Goal: Information Seeking & Learning: Compare options

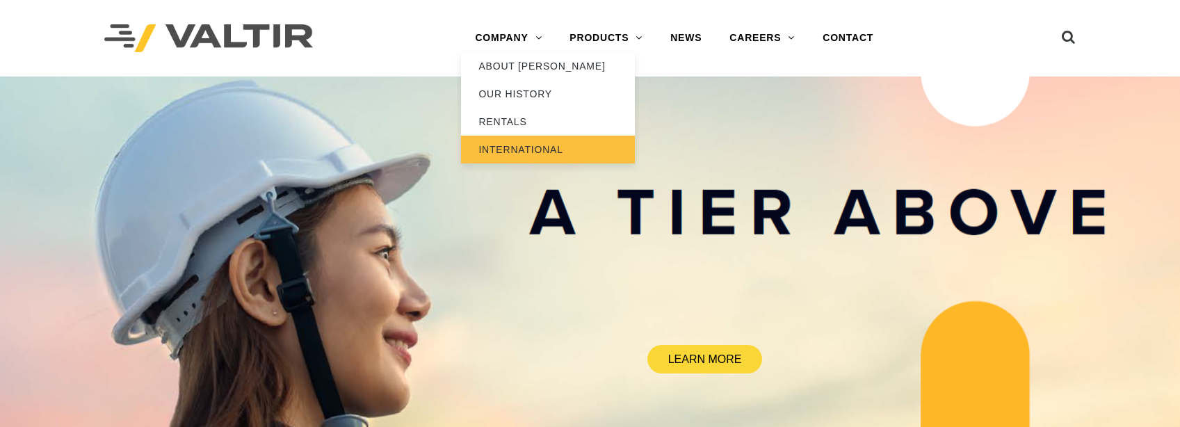
click at [508, 152] on link "INTERNATIONAL" at bounding box center [548, 150] width 174 height 28
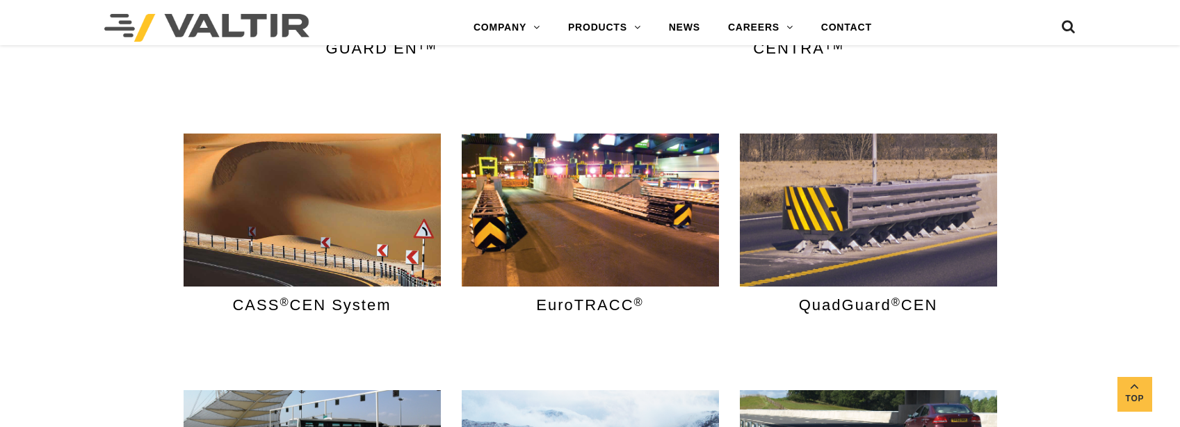
scroll to position [626, 0]
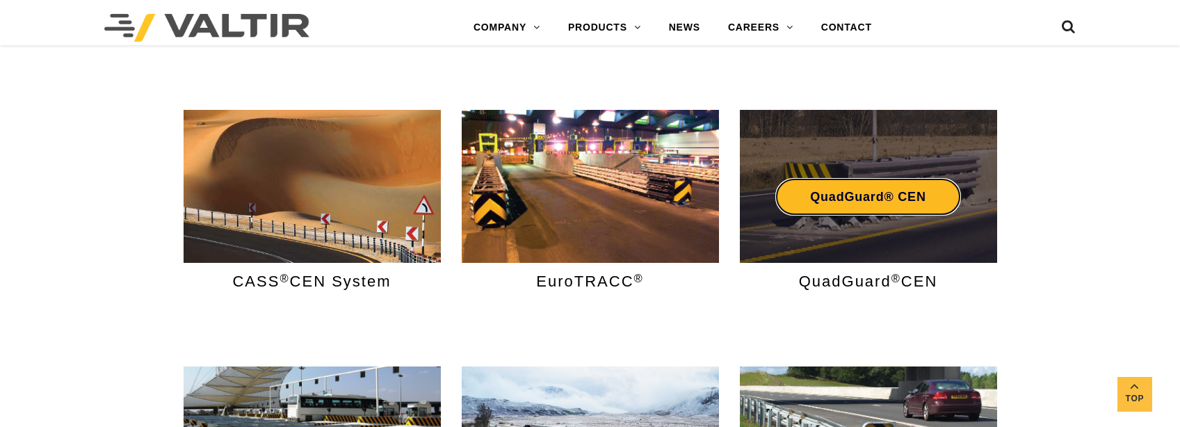
click at [870, 202] on link "QuadGuard® CEN" at bounding box center [868, 197] width 185 height 38
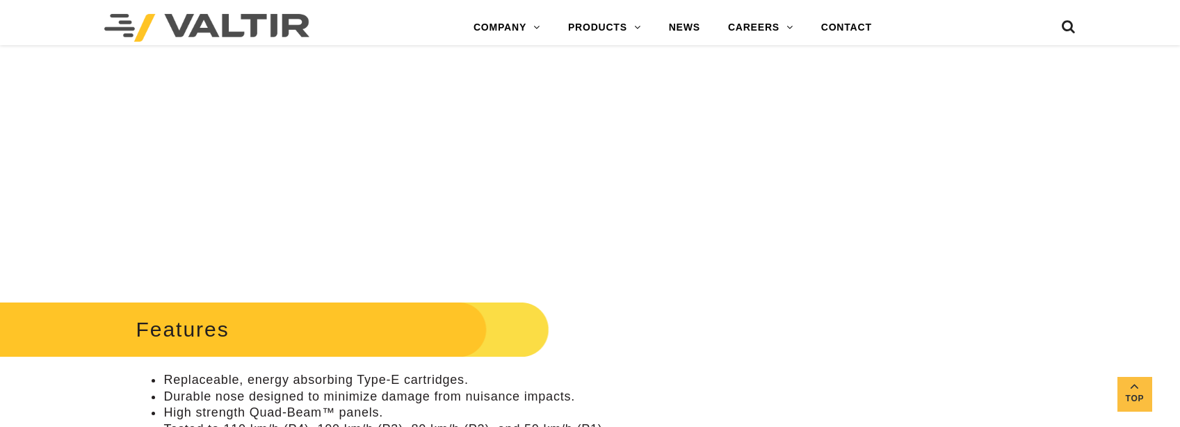
scroll to position [487, 0]
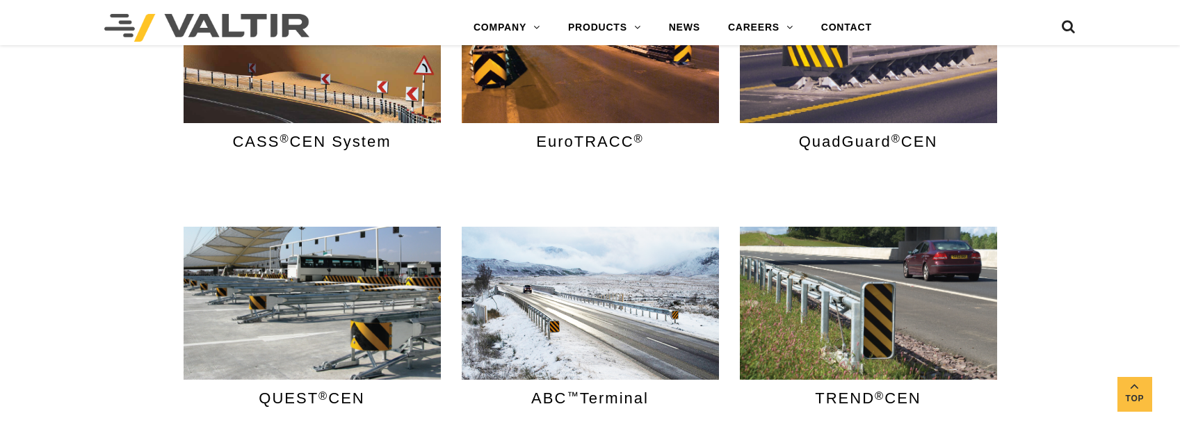
scroll to position [765, 0]
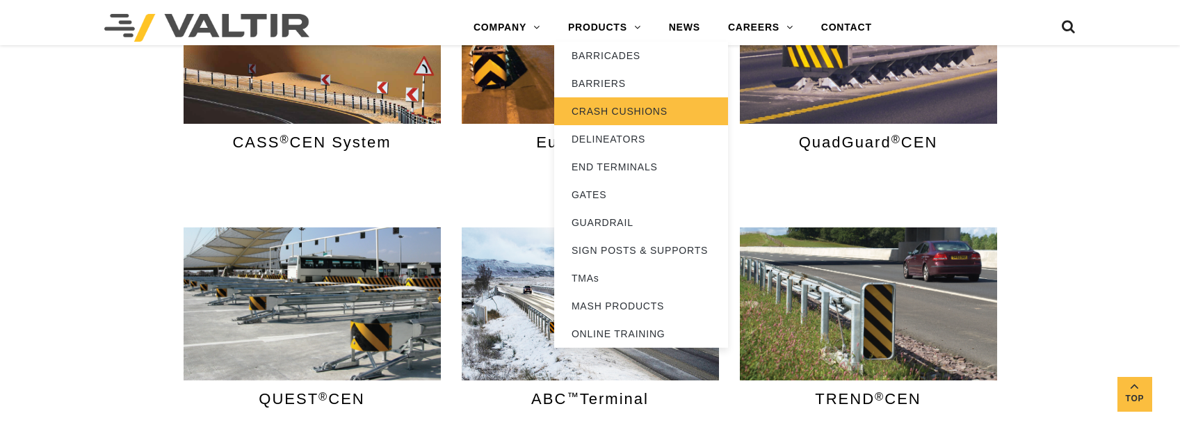
click at [618, 102] on link "CRASH CUSHIONS" at bounding box center [641, 111] width 174 height 28
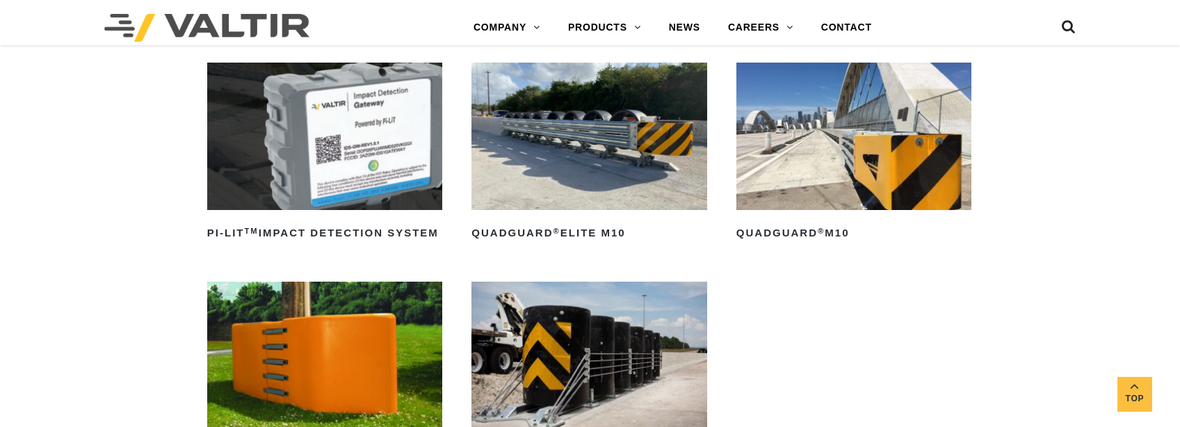
scroll to position [417, 0]
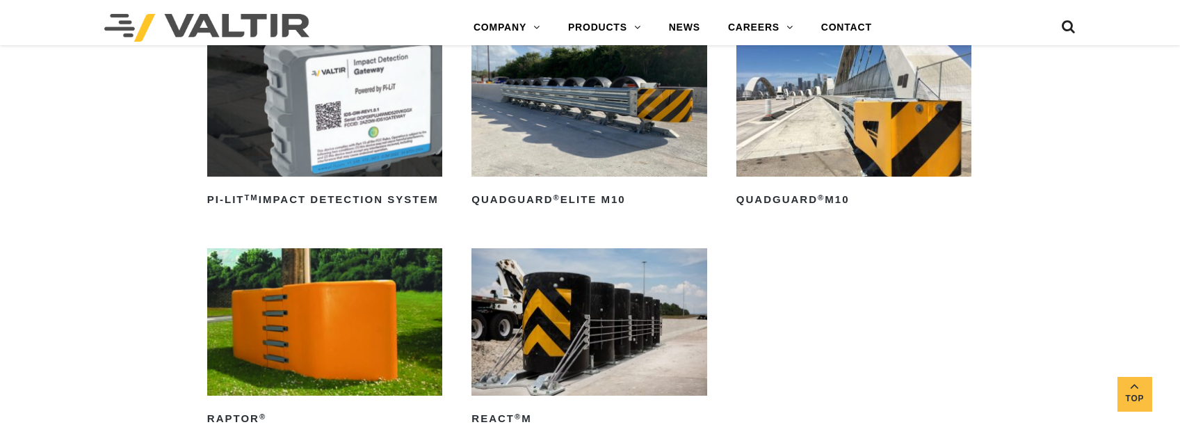
click at [810, 128] on img at bounding box center [855, 102] width 236 height 147
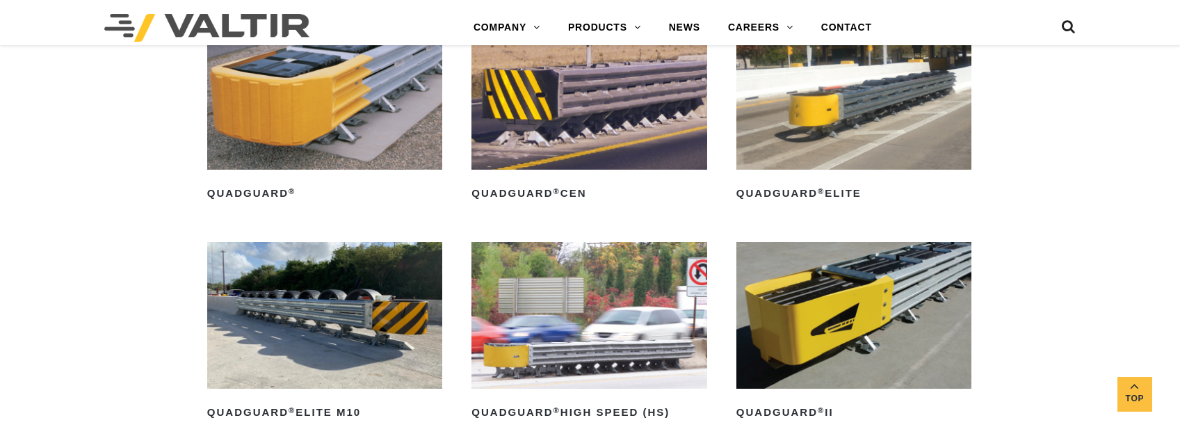
scroll to position [974, 0]
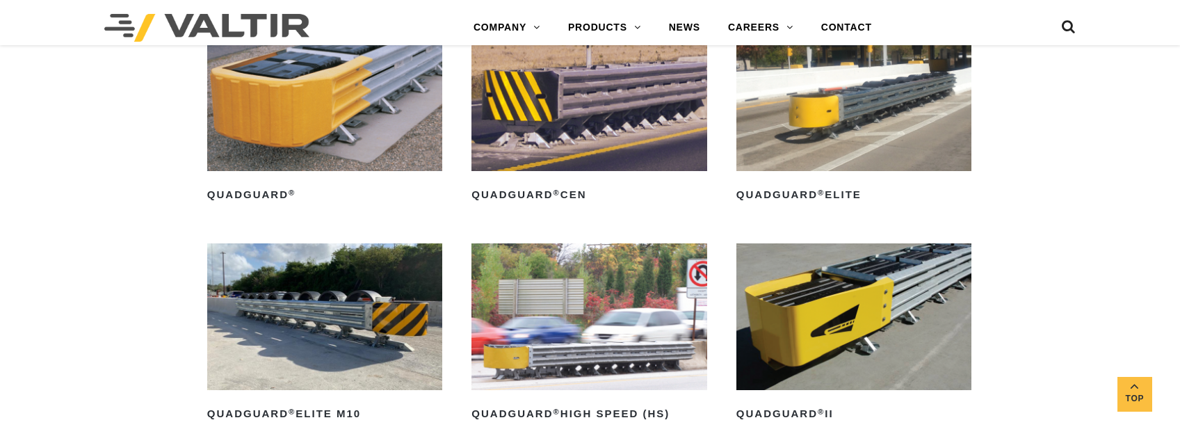
click at [392, 121] on img at bounding box center [325, 97] width 236 height 147
click at [854, 117] on img at bounding box center [855, 97] width 236 height 147
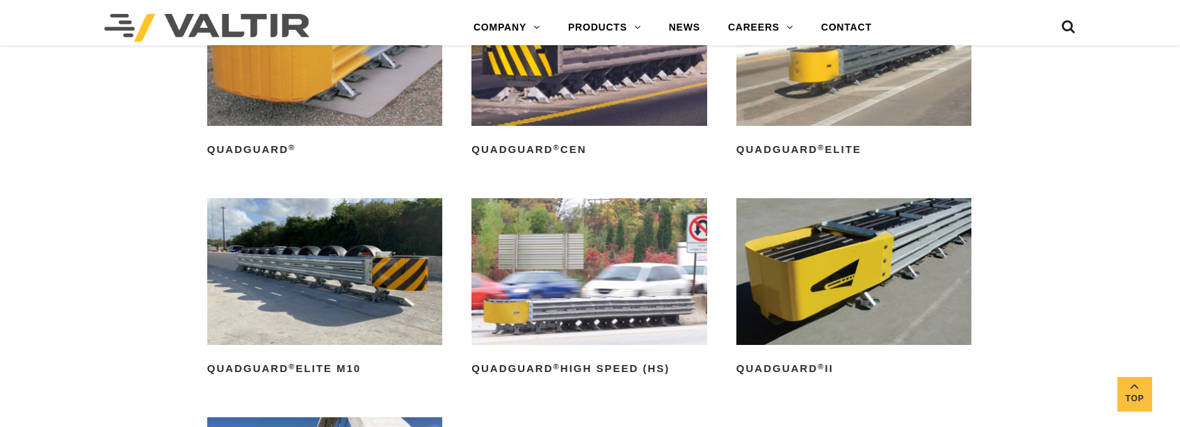
scroll to position [1043, 0]
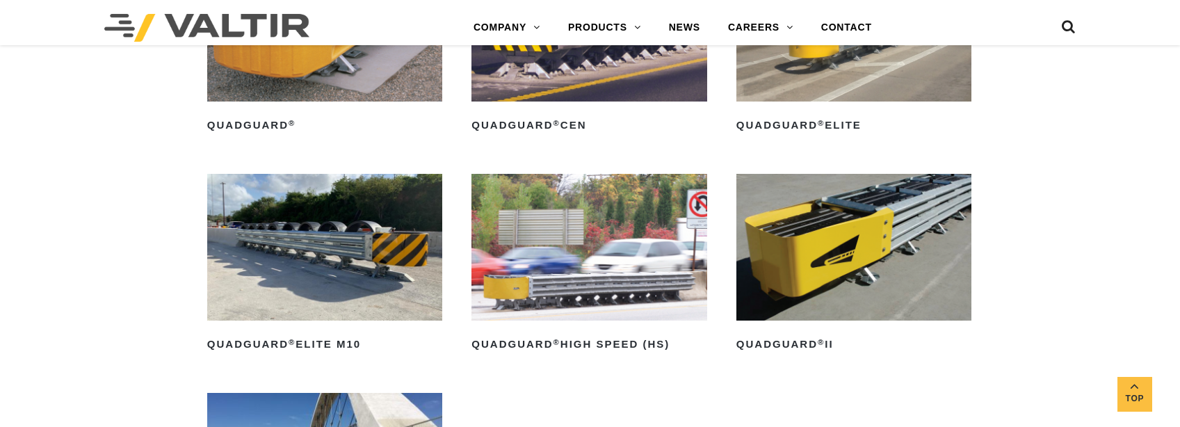
click at [895, 245] on img at bounding box center [855, 247] width 236 height 147
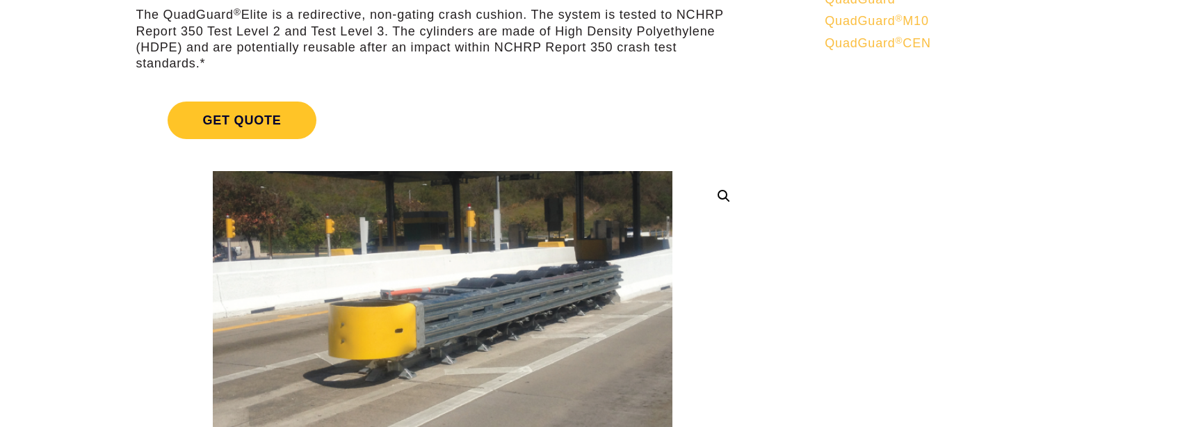
scroll to position [139, 0]
